Goal: Use online tool/utility: Utilize a website feature to perform a specific function

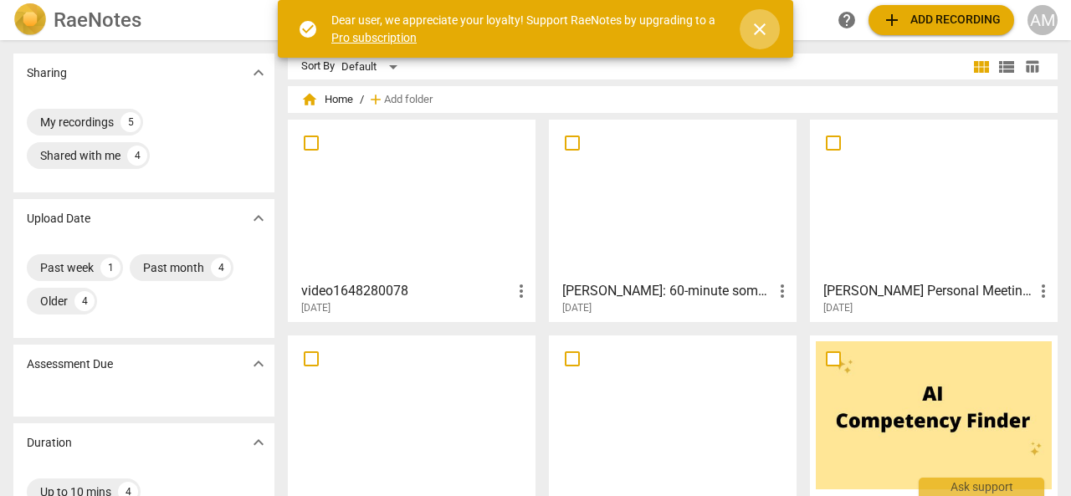
click at [753, 38] on span "close" at bounding box center [760, 29] width 20 height 20
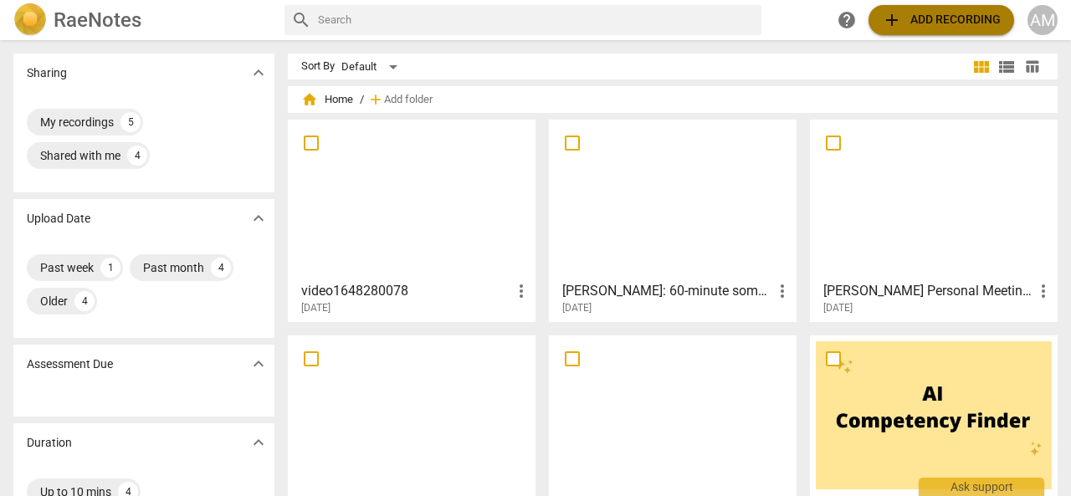
click at [887, 23] on span "add" at bounding box center [892, 20] width 20 height 20
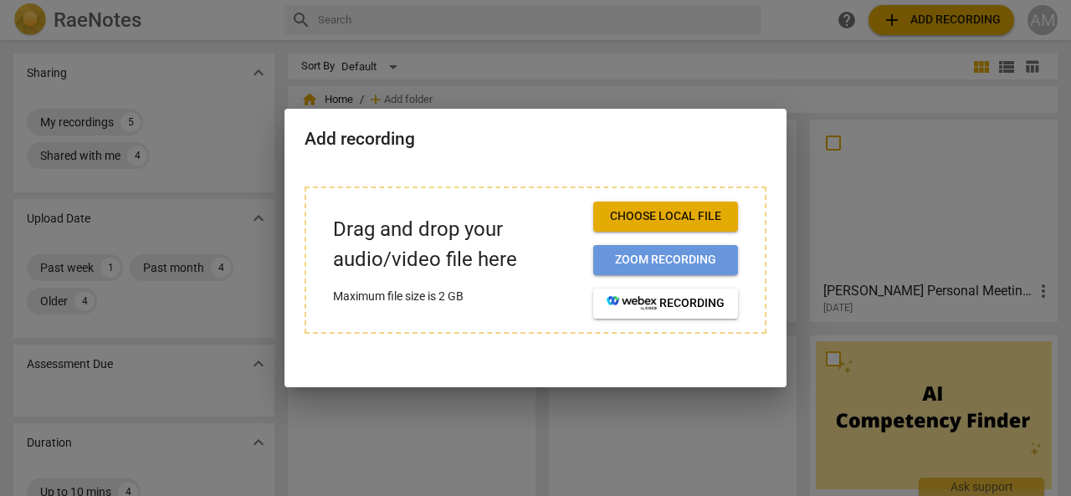
click at [653, 262] on span "Zoom recording" at bounding box center [666, 260] width 118 height 17
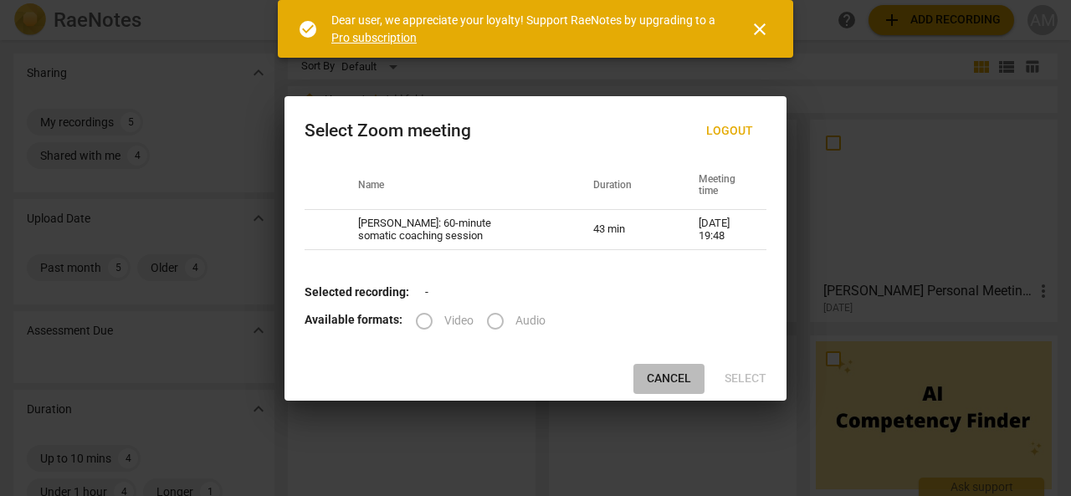
click at [661, 375] on span "Cancel" at bounding box center [669, 379] width 44 height 17
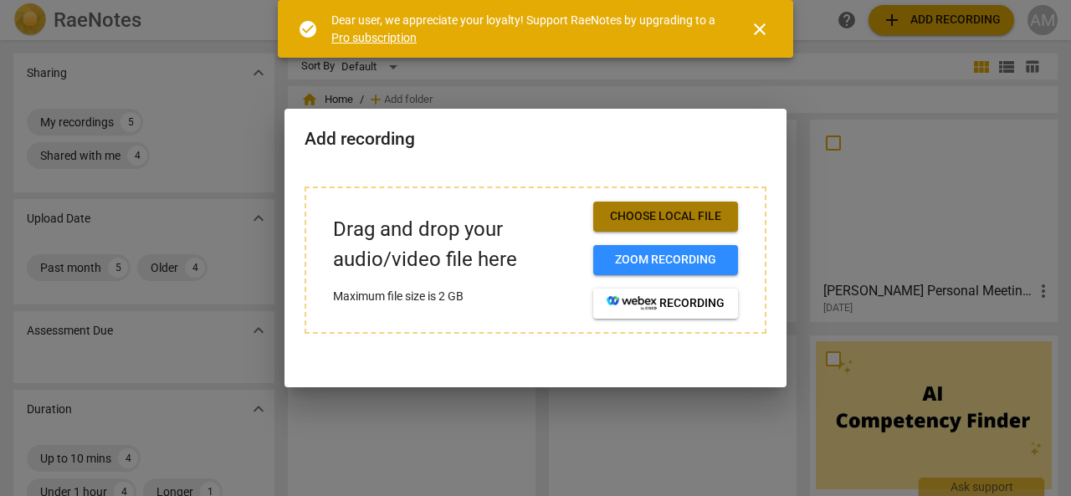
click at [659, 214] on span "Choose local file" at bounding box center [666, 216] width 118 height 17
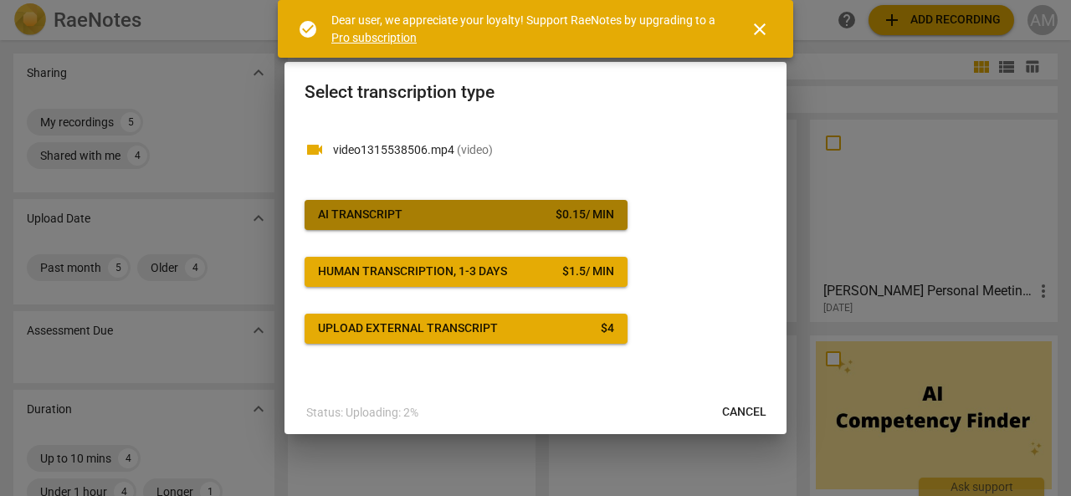
click at [395, 213] on div "AI Transcript" at bounding box center [360, 215] width 84 height 17
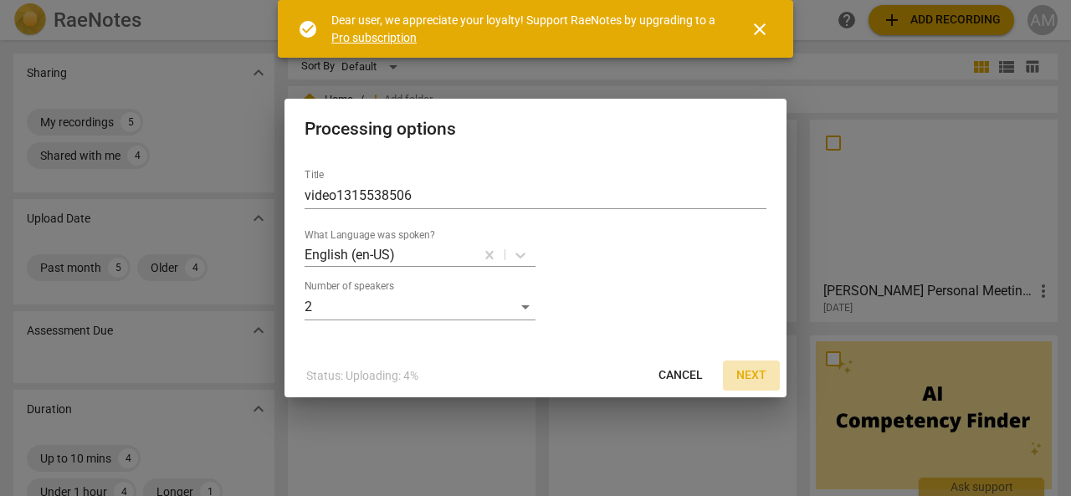
click at [751, 373] on span "Next" at bounding box center [751, 375] width 30 height 17
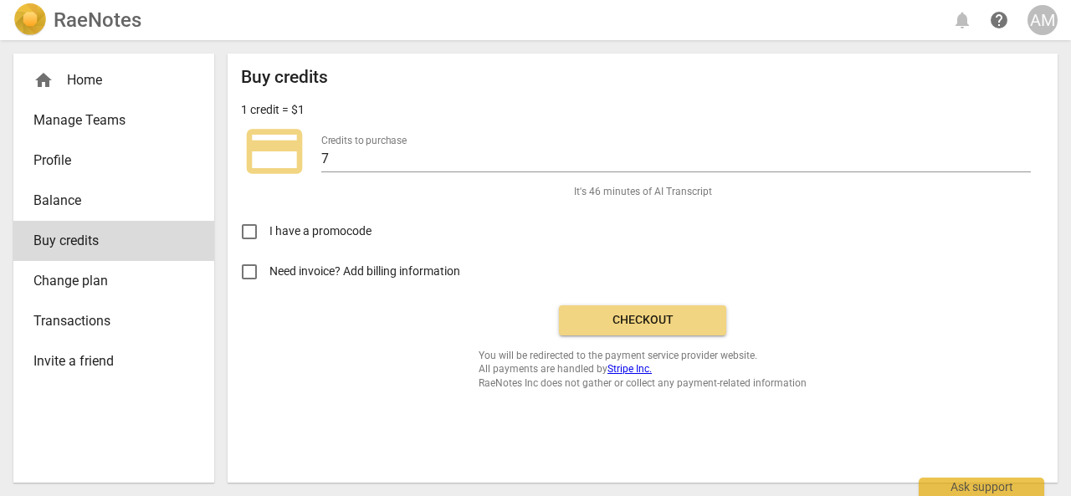
click at [675, 317] on span "Checkout" at bounding box center [642, 320] width 141 height 17
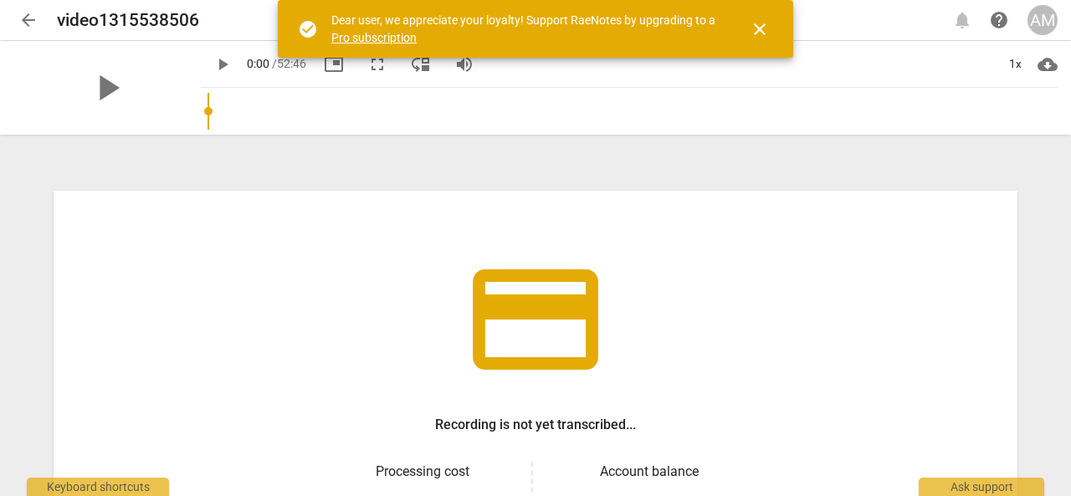
click at [750, 265] on div "credit_card Recording is not yet transcribed... Processing cost $ 7.95 Account …" at bounding box center [536, 446] width 964 height 510
click at [760, 26] on span "close" at bounding box center [760, 29] width 20 height 20
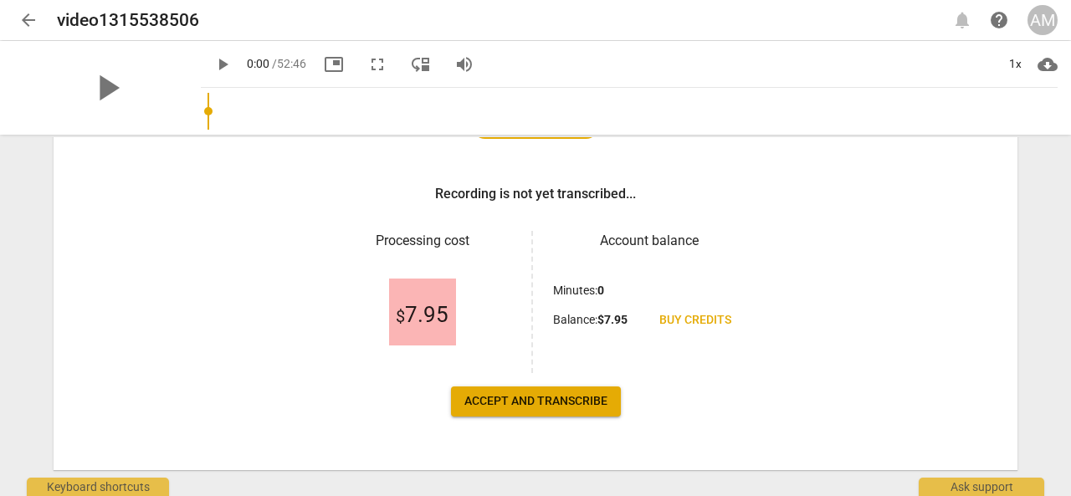
scroll to position [243, 0]
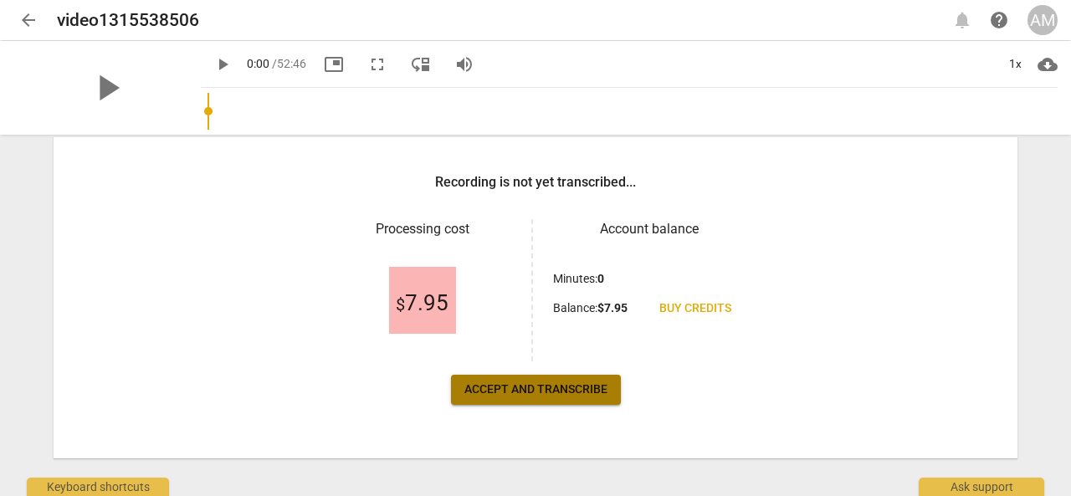
click at [536, 393] on span "Accept and transcribe" at bounding box center [535, 389] width 143 height 17
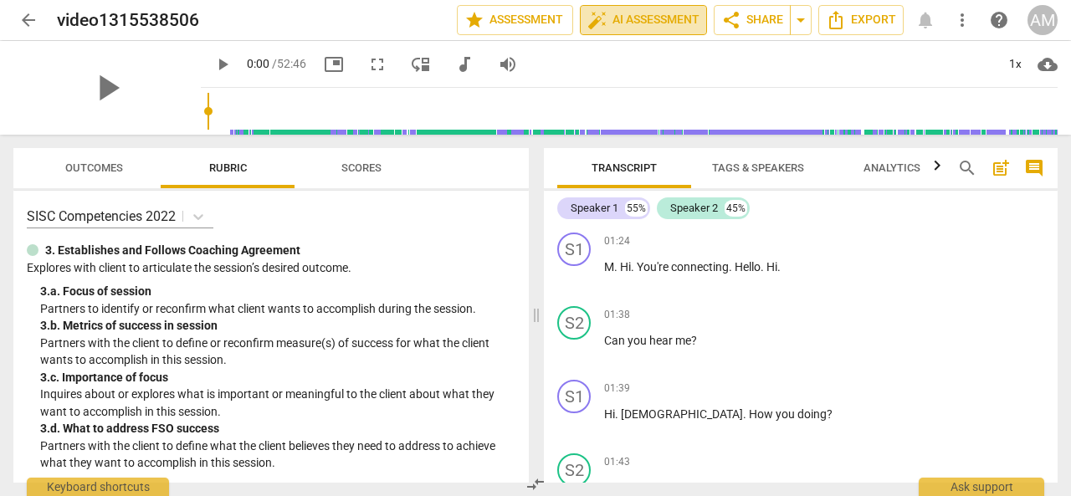
click at [636, 20] on span "auto_fix_high AI Assessment" at bounding box center [643, 20] width 112 height 20
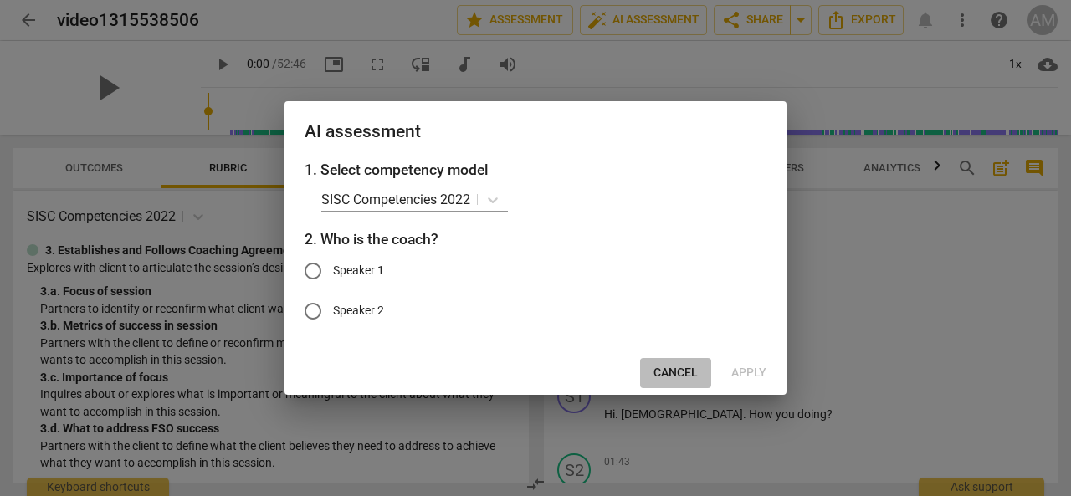
click at [662, 379] on span "Cancel" at bounding box center [675, 373] width 44 height 17
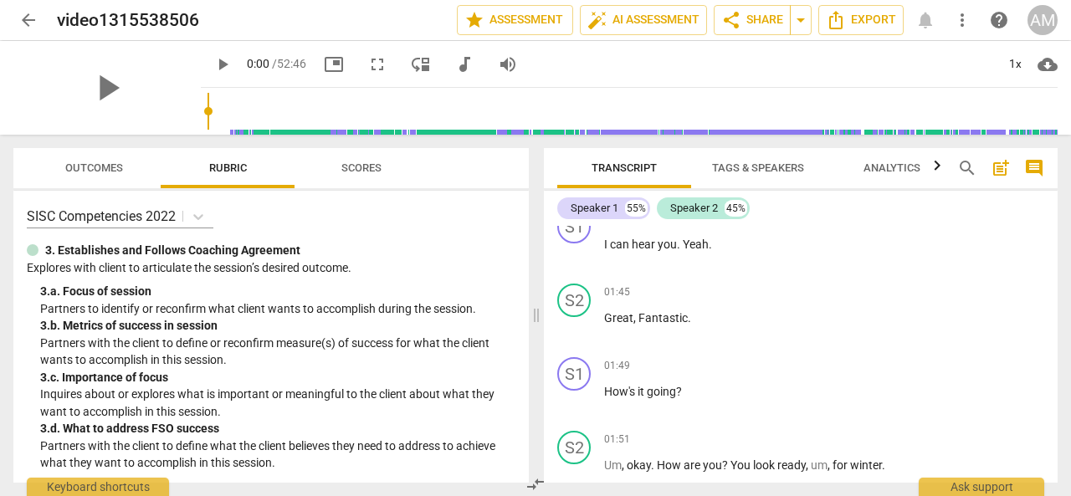
scroll to position [347, 0]
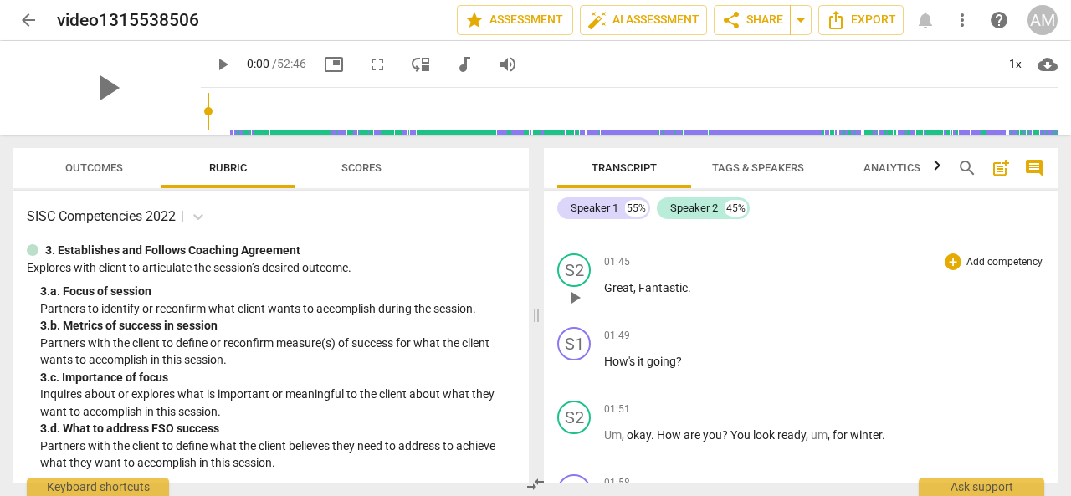
click at [738, 315] on div "S2 play_arrow pause 01:45 + Add competency keyboard_arrow_right Great , Fantast…" at bounding box center [801, 284] width 514 height 74
click at [627, 21] on span "auto_fix_high AI Assessment" at bounding box center [643, 20] width 112 height 20
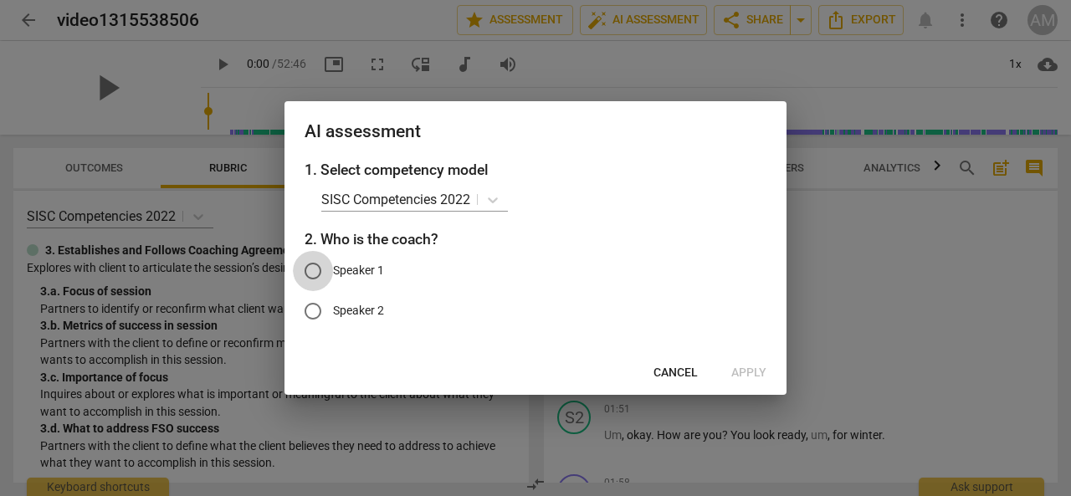
click at [318, 277] on input "Speaker 1" at bounding box center [313, 271] width 40 height 40
radio input "true"
click at [751, 368] on span "Apply" at bounding box center [748, 373] width 35 height 17
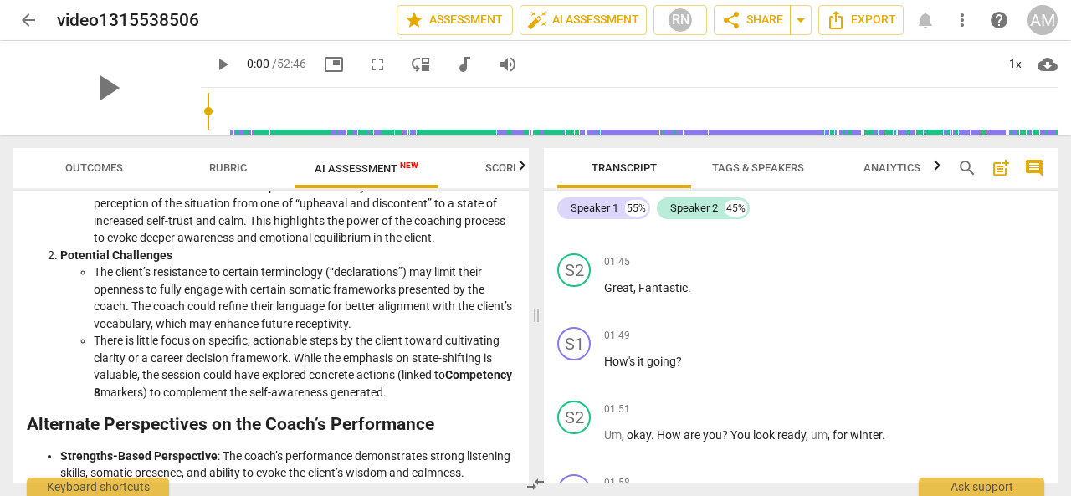
scroll to position [1891, 0]
click at [139, 398] on li "There is little focus on specific, actionable steps by the client toward cultiv…" at bounding box center [305, 366] width 422 height 69
click at [150, 392] on strong "Competency 8" at bounding box center [303, 383] width 418 height 31
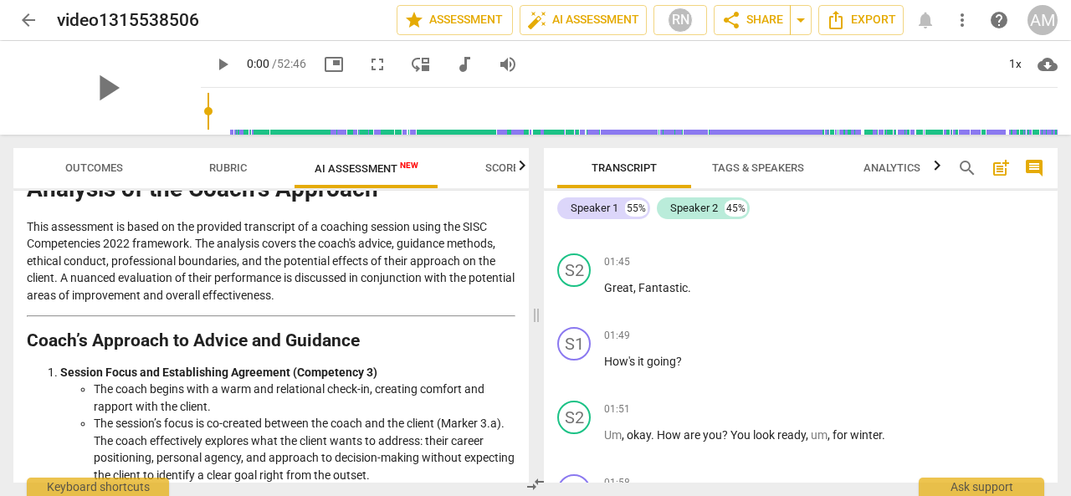
scroll to position [0, 0]
